Goal: Find contact information: Find contact information

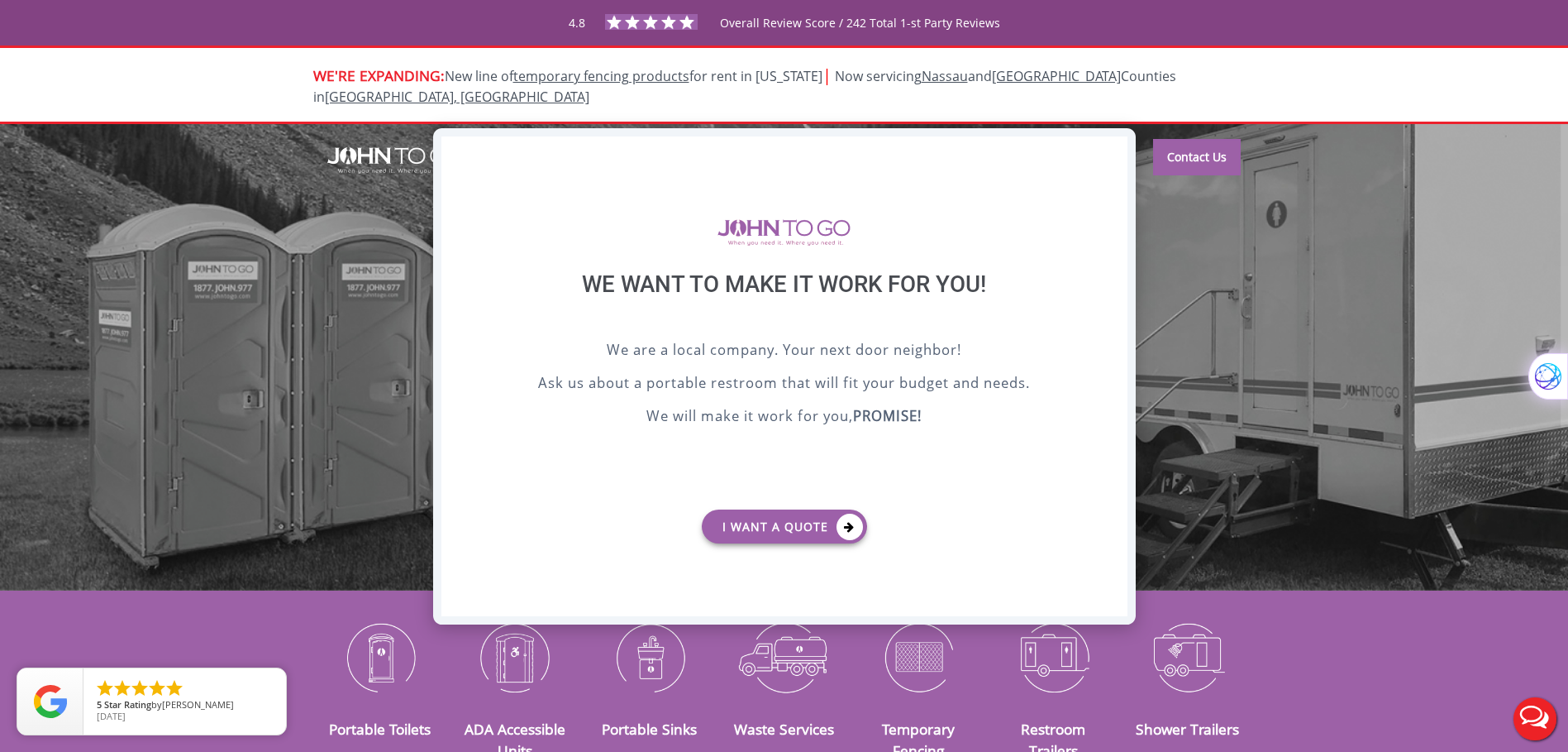
click at [1120, 152] on div "X" at bounding box center [1114, 150] width 26 height 28
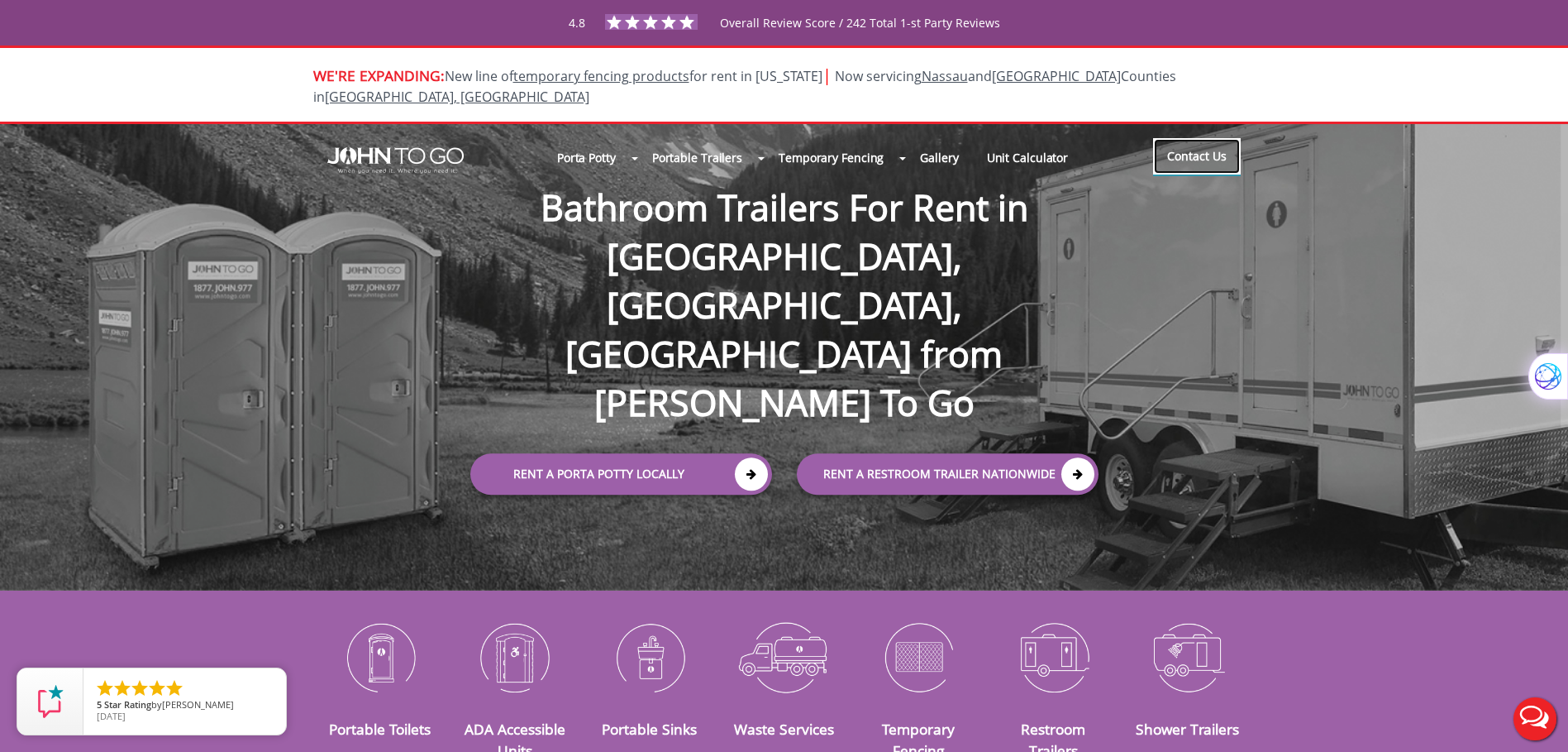
click at [1179, 139] on link "Contact Us" at bounding box center [1197, 156] width 88 height 36
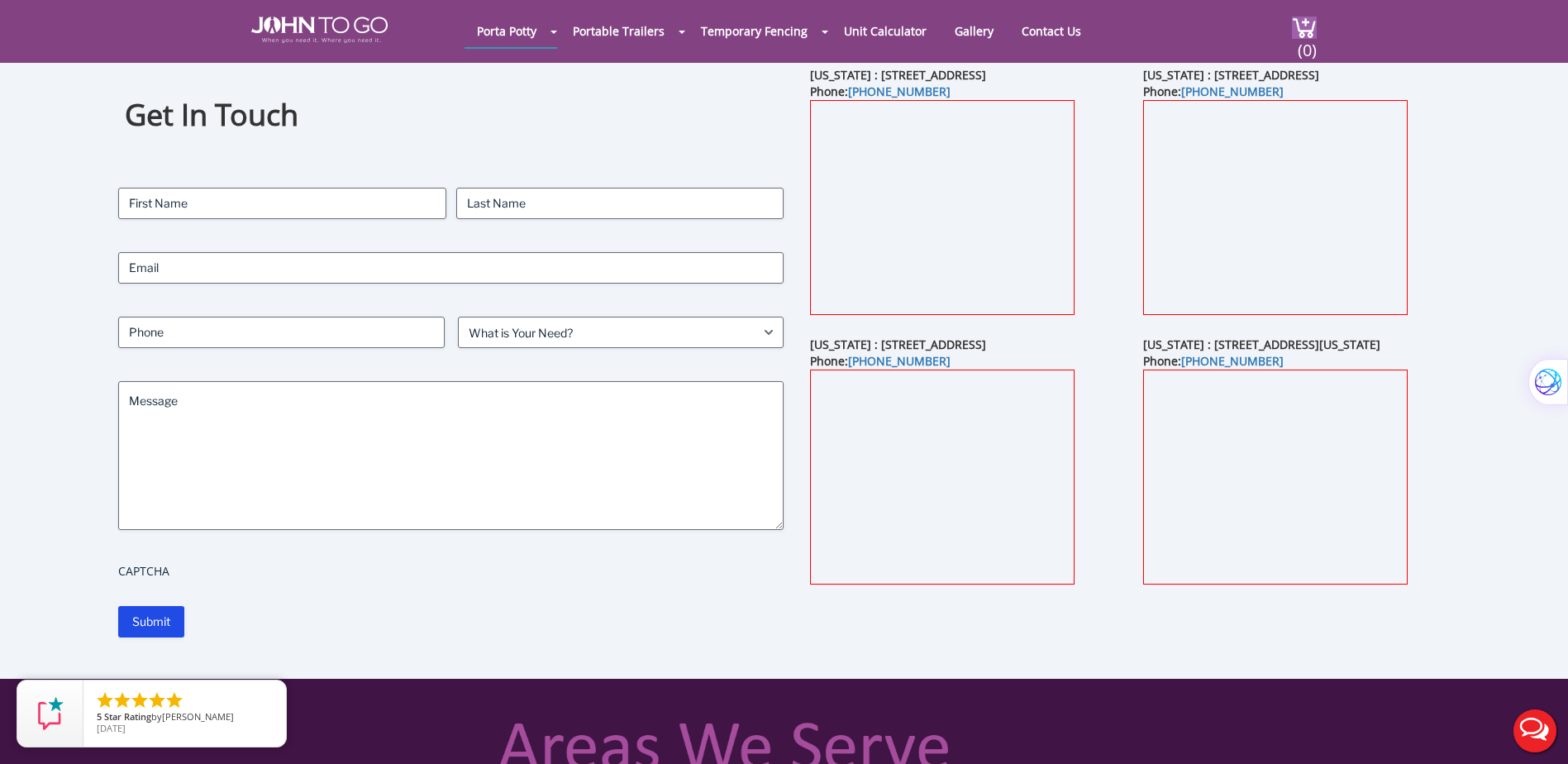
scroll to position [165, 0]
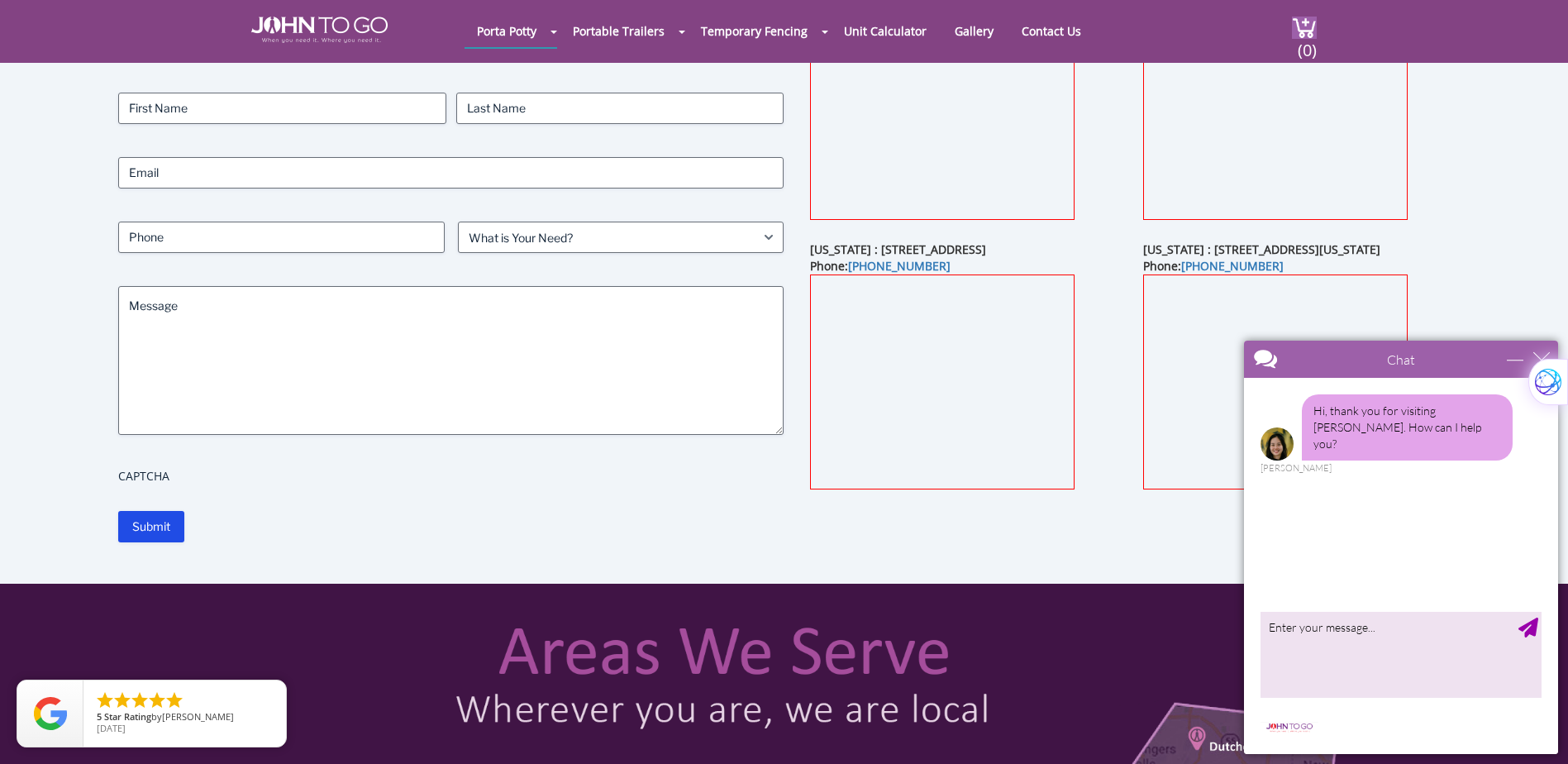
click at [1534, 349] on div "Chat" at bounding box center [1401, 360] width 314 height 37
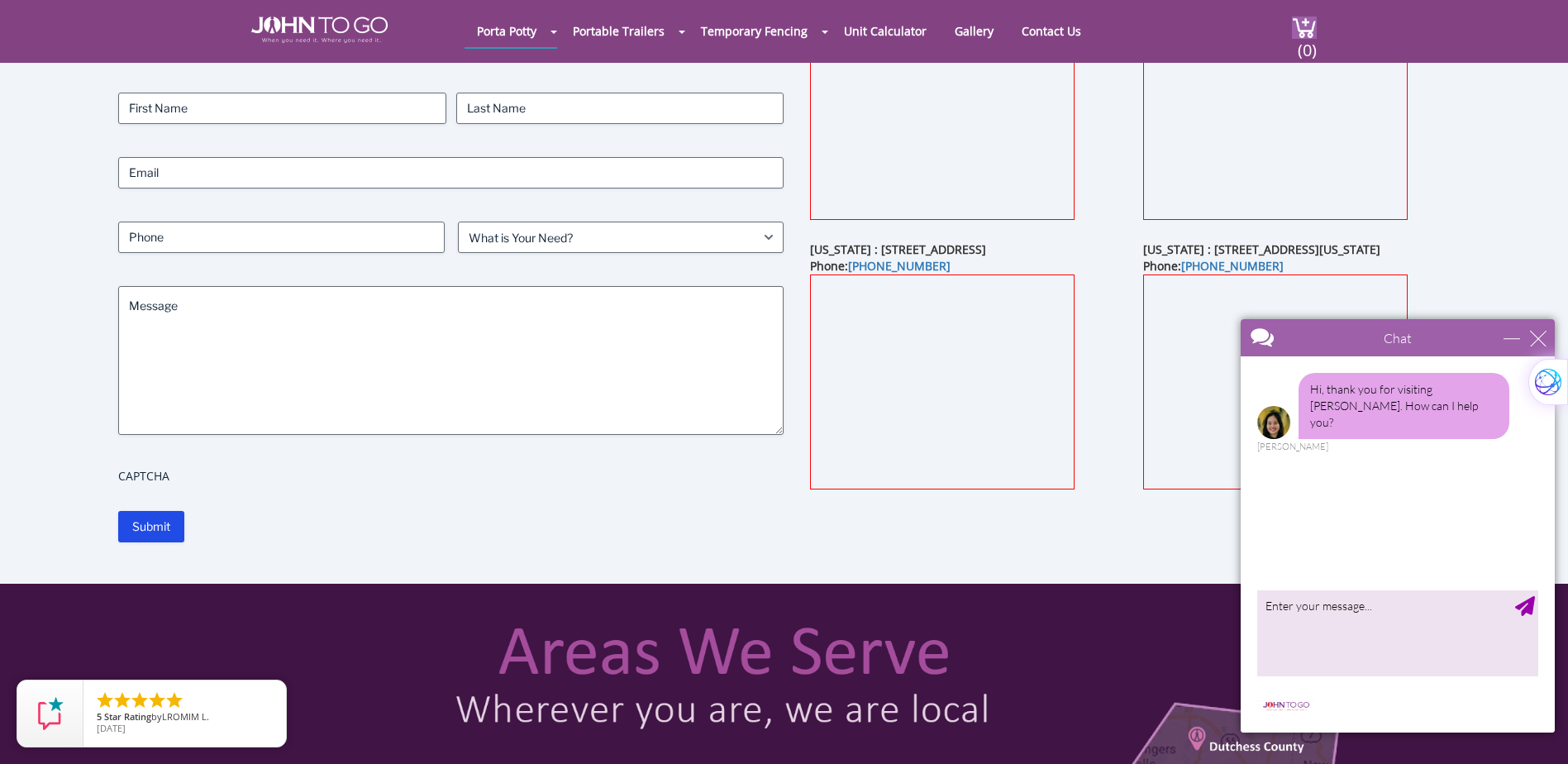
drag, startPoint x: 1443, startPoint y: 362, endPoint x: 1440, endPoint y: 341, distance: 21.2
click at [1440, 341] on div at bounding box center [1369, 339] width 255 height 40
click at [1542, 335] on div "close" at bounding box center [1539, 338] width 17 height 17
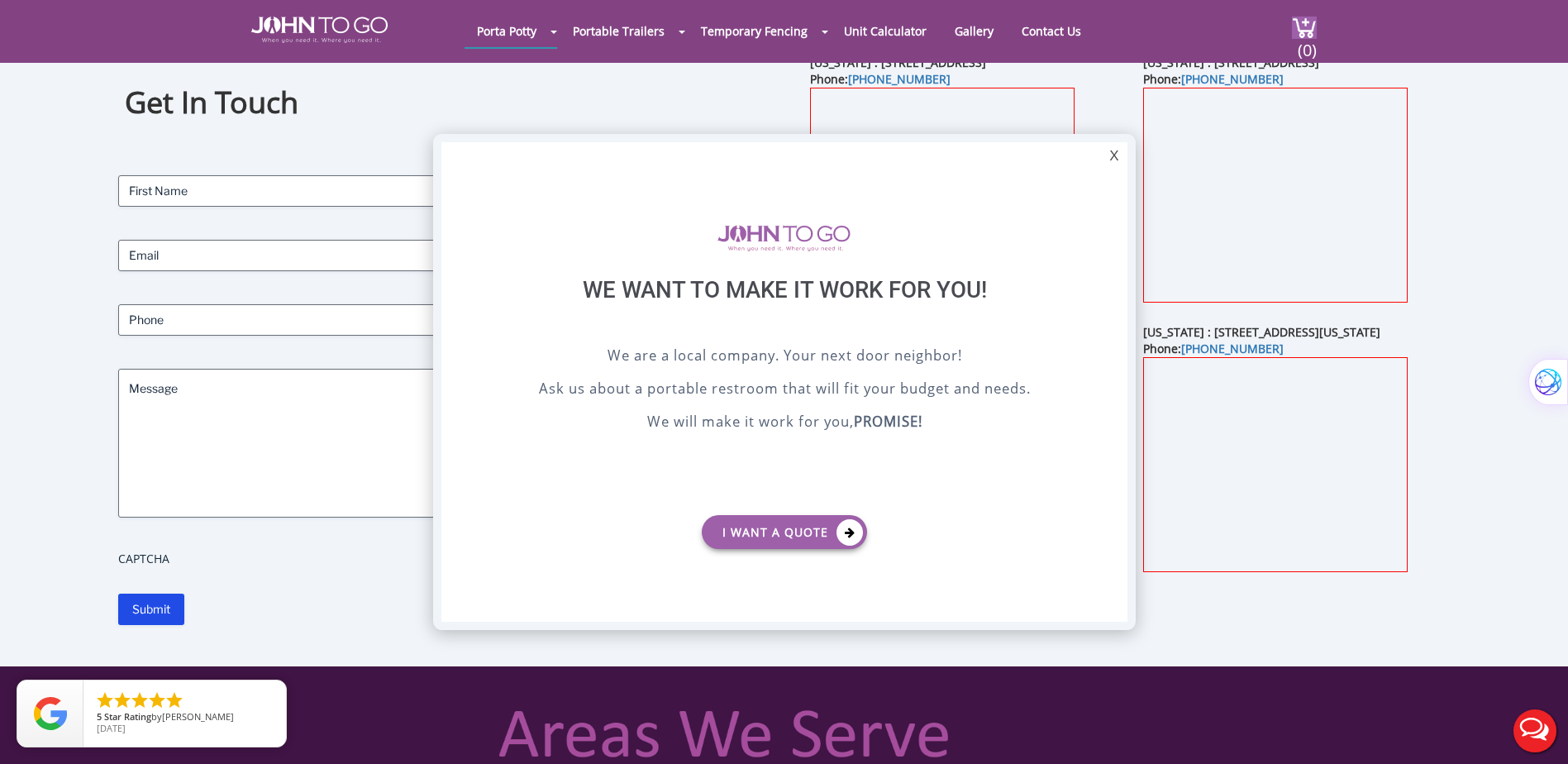
scroll to position [0, 0]
click at [1114, 156] on div "X" at bounding box center [1114, 157] width 26 height 28
